Goal: Understand process/instructions: Learn how to perform a task or action

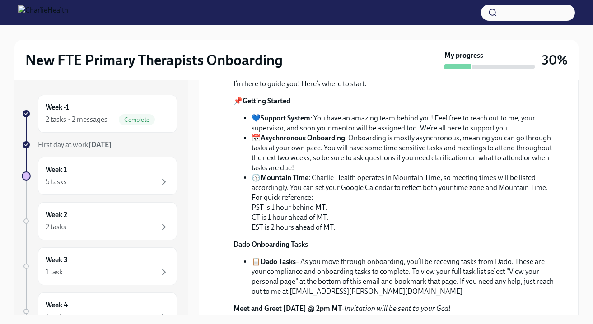
scroll to position [255, 0]
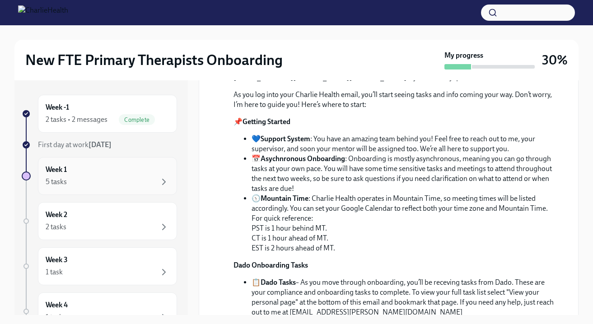
click at [117, 169] on div "Week 1 5 tasks" at bounding box center [108, 176] width 124 height 23
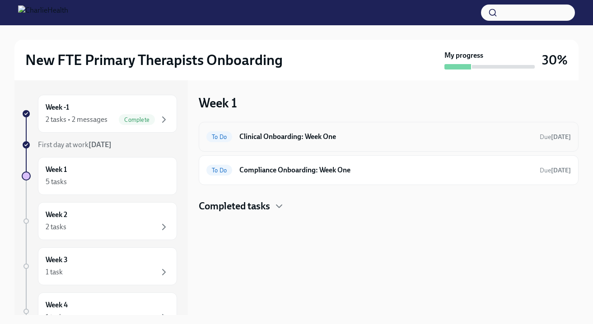
click at [301, 141] on h6 "Clinical Onboarding: Week One" at bounding box center [385, 137] width 293 height 10
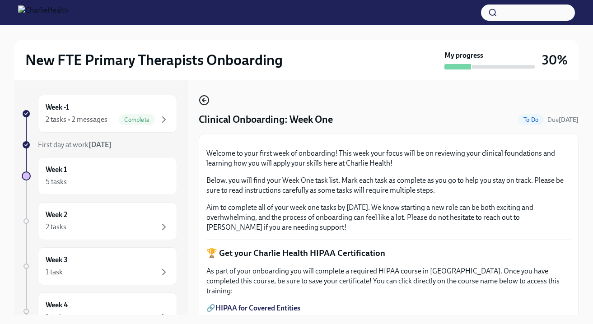
click at [203, 101] on icon "button" at bounding box center [203, 100] width 2 height 4
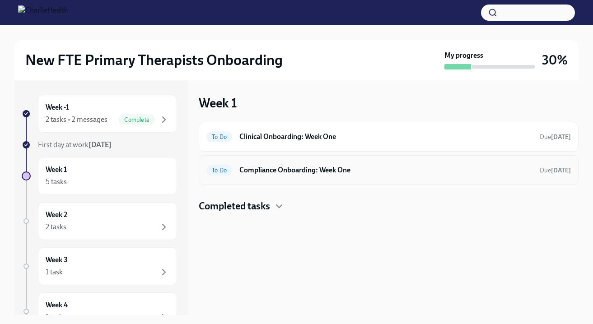
click at [309, 171] on h6 "Compliance Onboarding: Week One" at bounding box center [385, 170] width 293 height 10
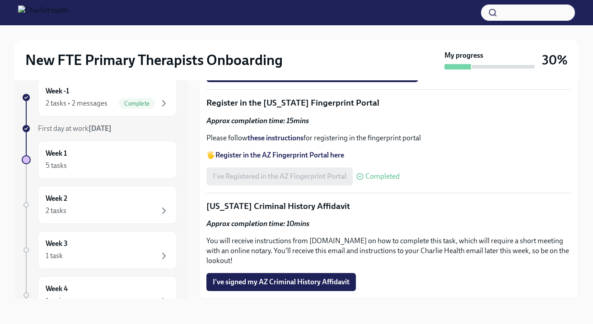
scroll to position [1126, 0]
click at [286, 159] on strong "Register in the AZ Fingerprint Portal here" at bounding box center [279, 155] width 129 height 9
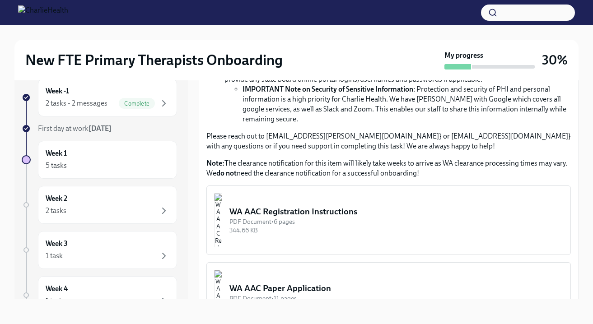
scroll to position [609, 0]
